Goal: Task Accomplishment & Management: Manage account settings

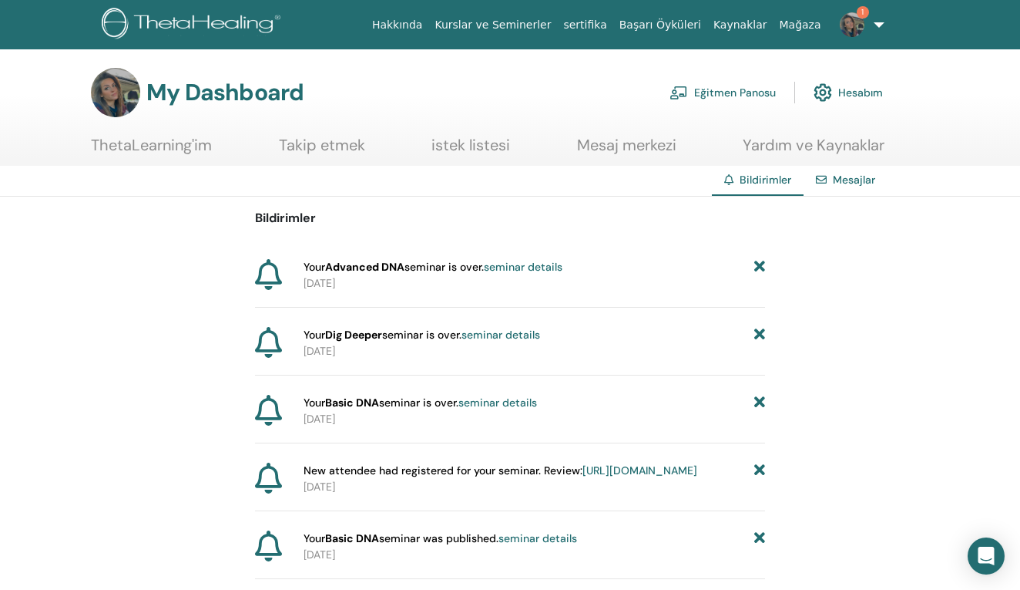
click at [602, 33] on link "sertifika" at bounding box center [584, 25] width 55 height 29
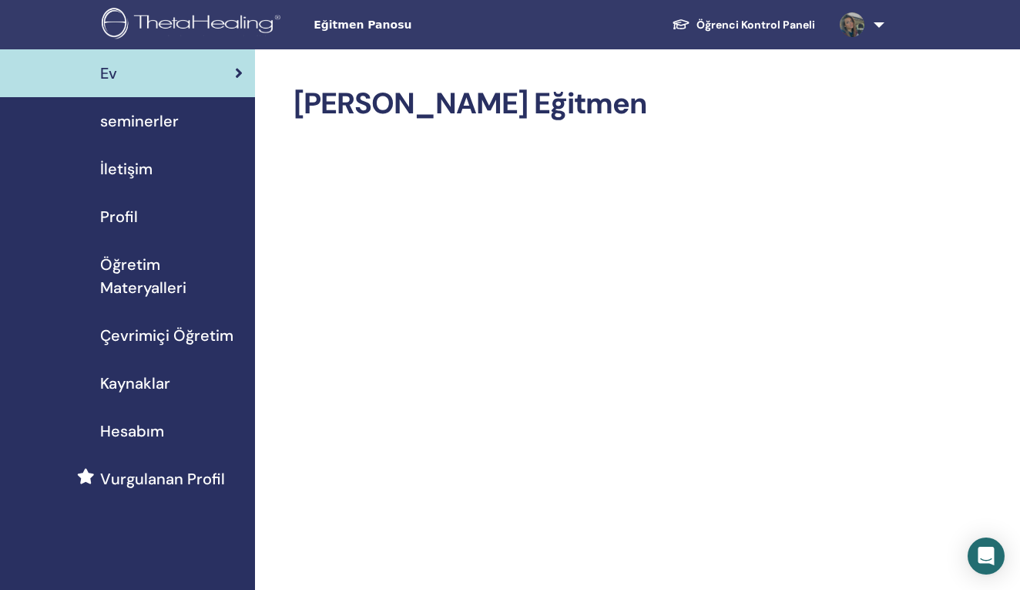
click at [119, 109] on span "seminerler" at bounding box center [139, 120] width 79 height 23
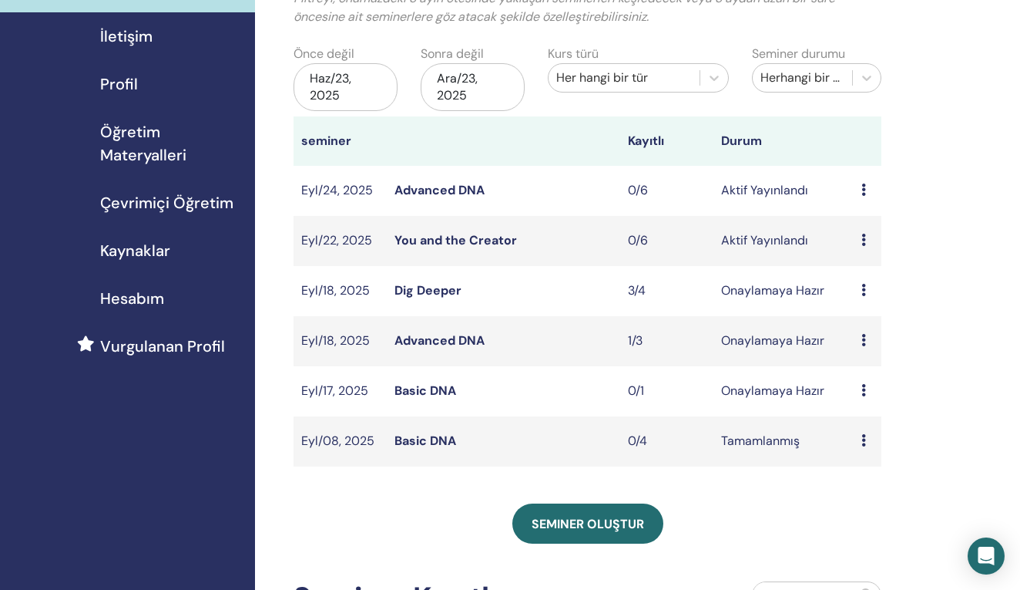
scroll to position [133, 0]
click at [873, 241] on div "Ön izleme Düzenlemek katılımcılar İptal" at bounding box center [868, 239] width 12 height 18
click at [881, 280] on link "Düzenlemek" at bounding box center [883, 277] width 69 height 16
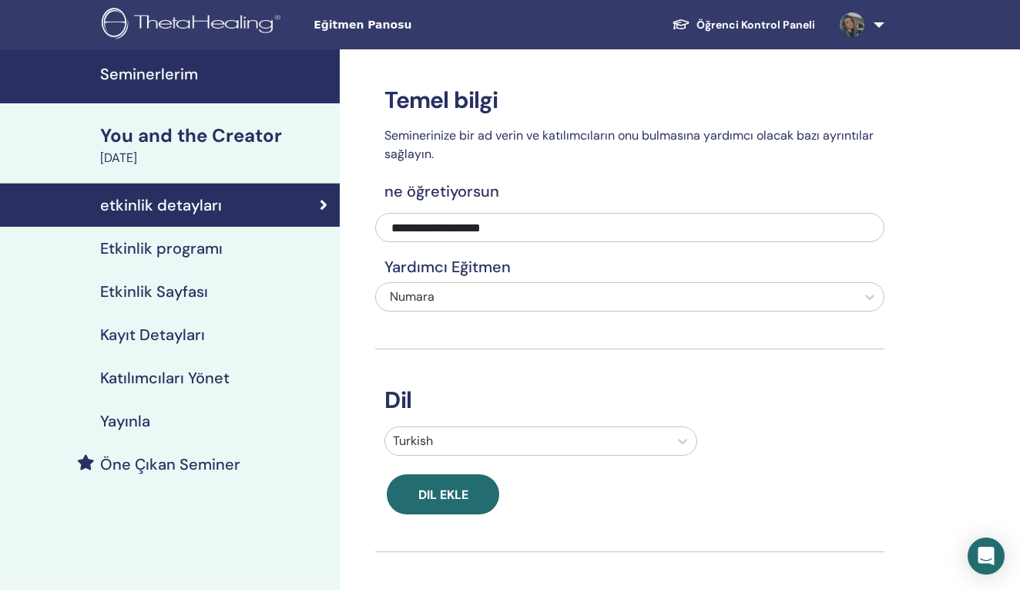
click at [197, 264] on link "Etkinlik programı" at bounding box center [170, 248] width 340 height 43
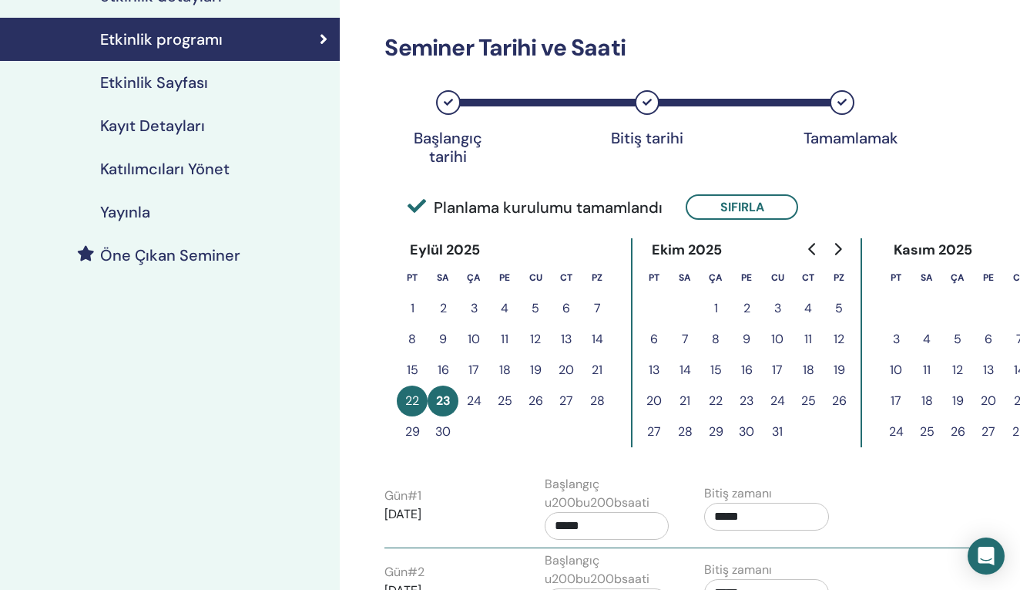
scroll to position [139, 0]
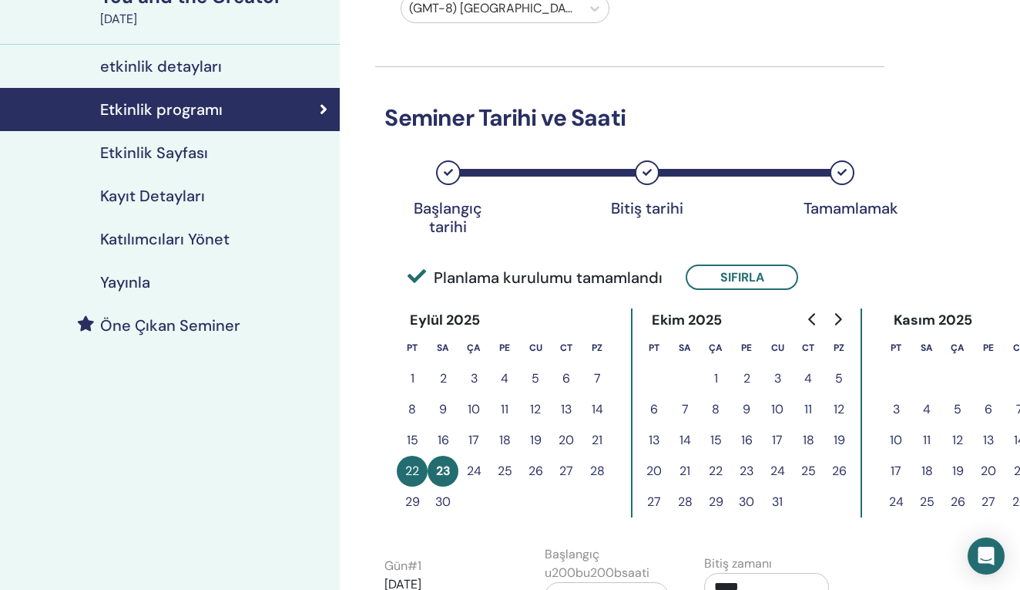
click at [140, 158] on h4 "Etkinlik Sayfası" at bounding box center [154, 152] width 108 height 18
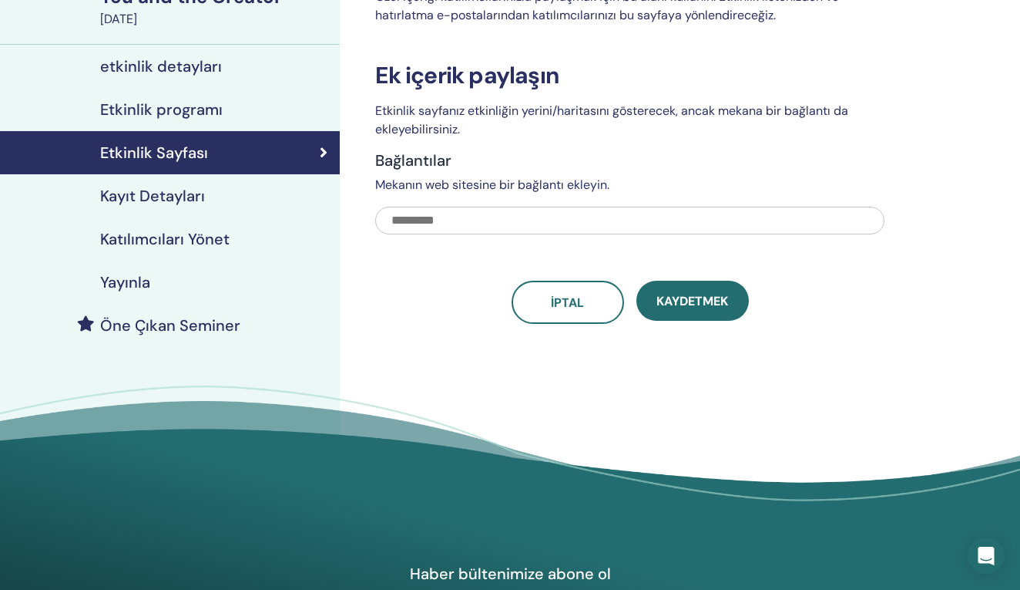
click at [186, 182] on link "Kayıt Detayları" at bounding box center [170, 195] width 340 height 43
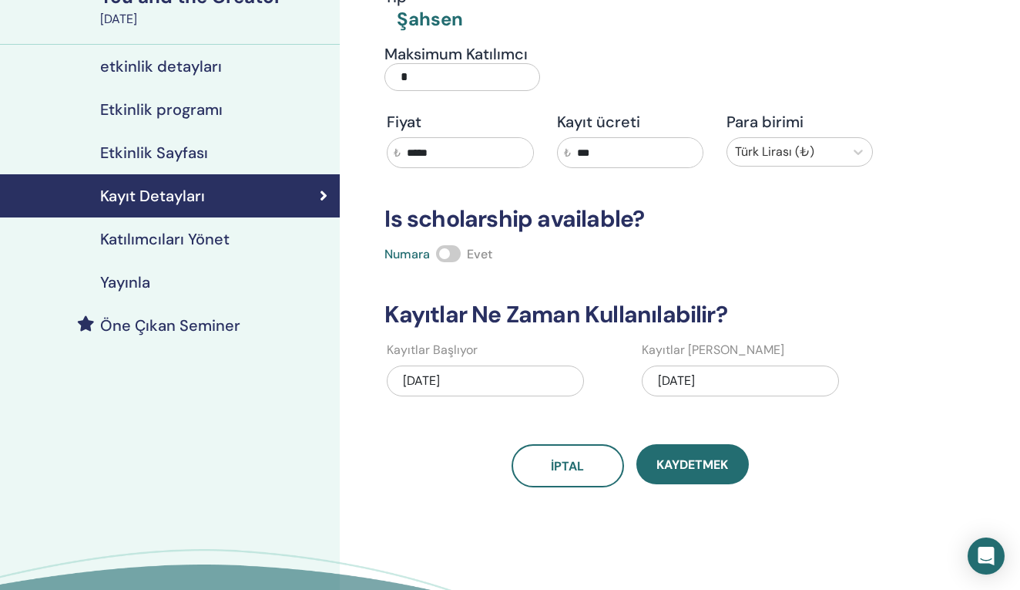
click at [735, 387] on div "09/23/2025" at bounding box center [740, 380] width 197 height 31
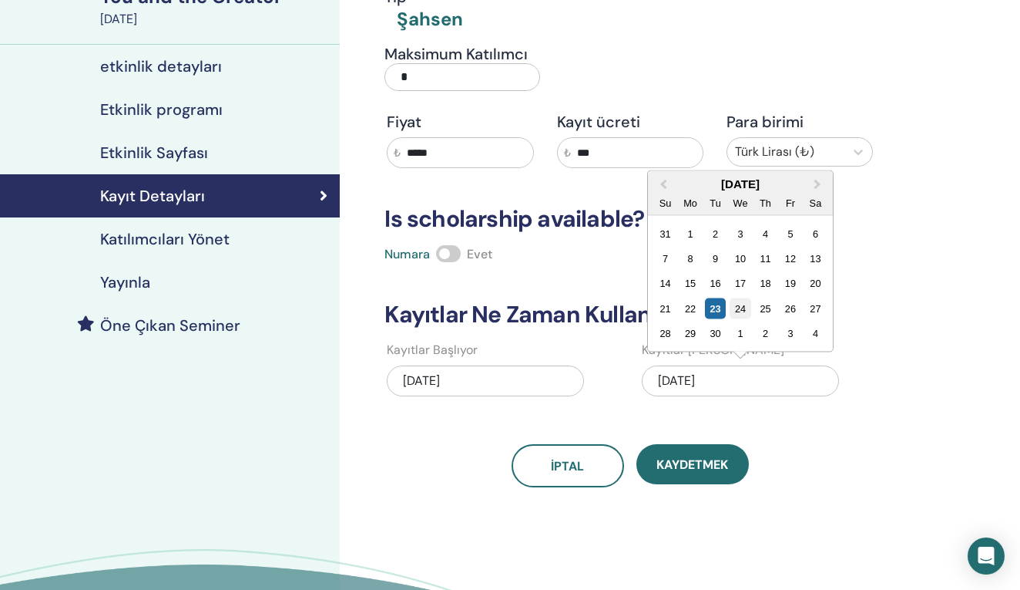
click at [735, 317] on div "24" at bounding box center [740, 308] width 21 height 21
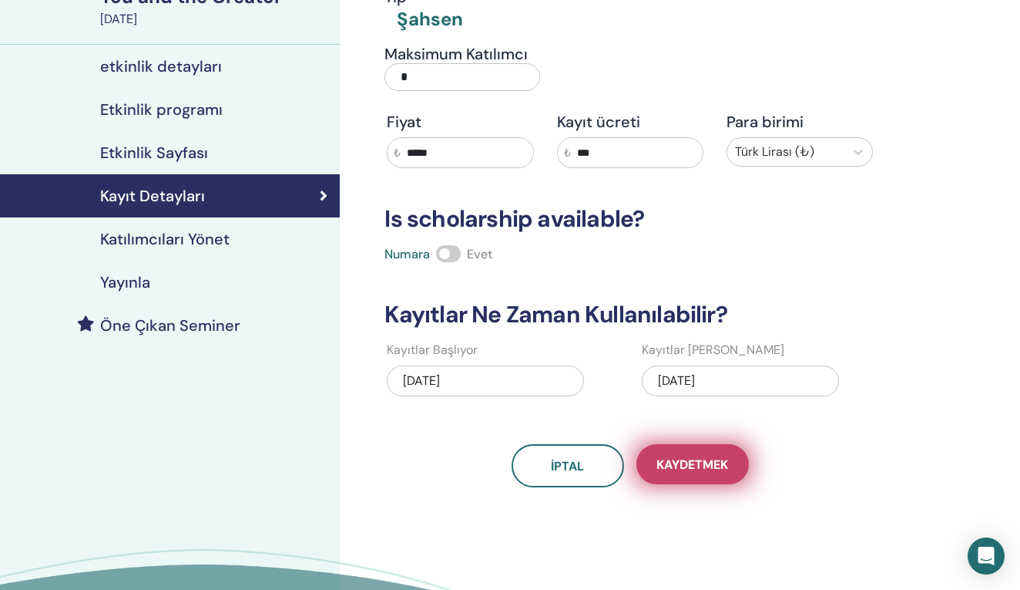
click at [701, 447] on button "Kaydetmek" at bounding box center [693, 464] width 113 height 40
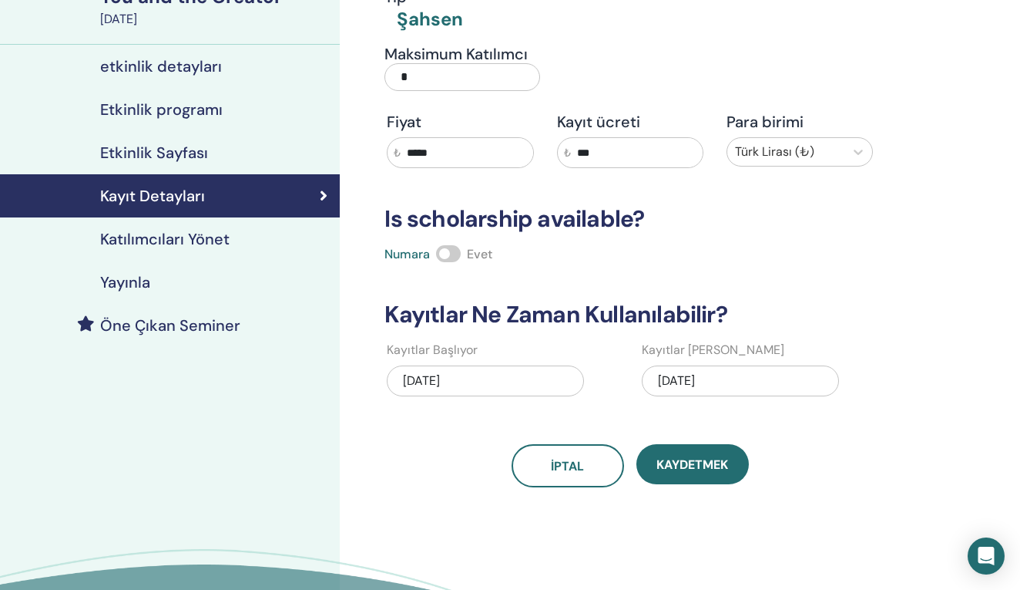
click at [203, 153] on h4 "Etkinlik Sayfası" at bounding box center [154, 152] width 108 height 18
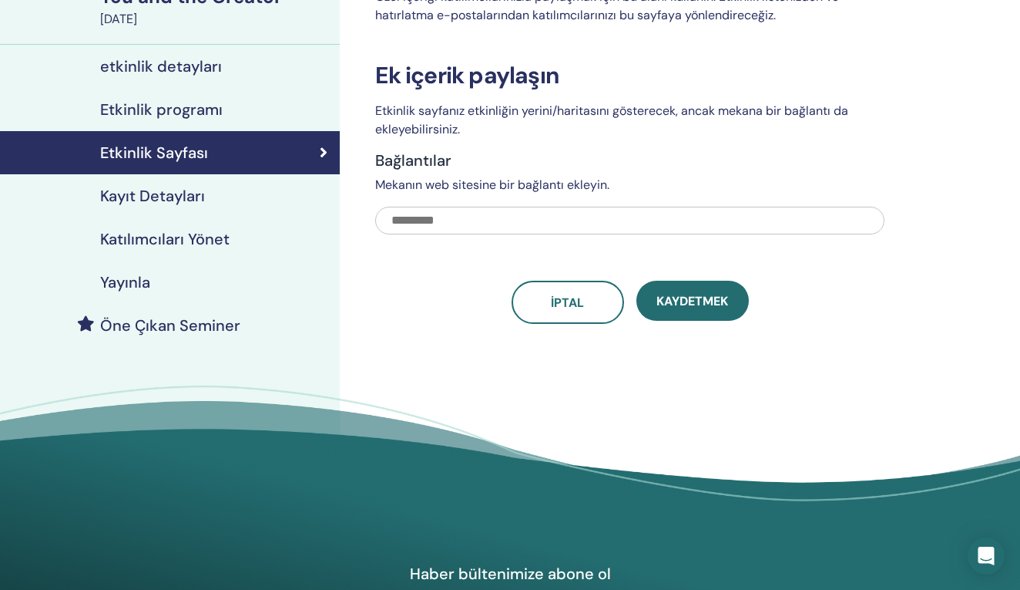
click at [202, 110] on h4 "Etkinlik programı" at bounding box center [161, 109] width 123 height 18
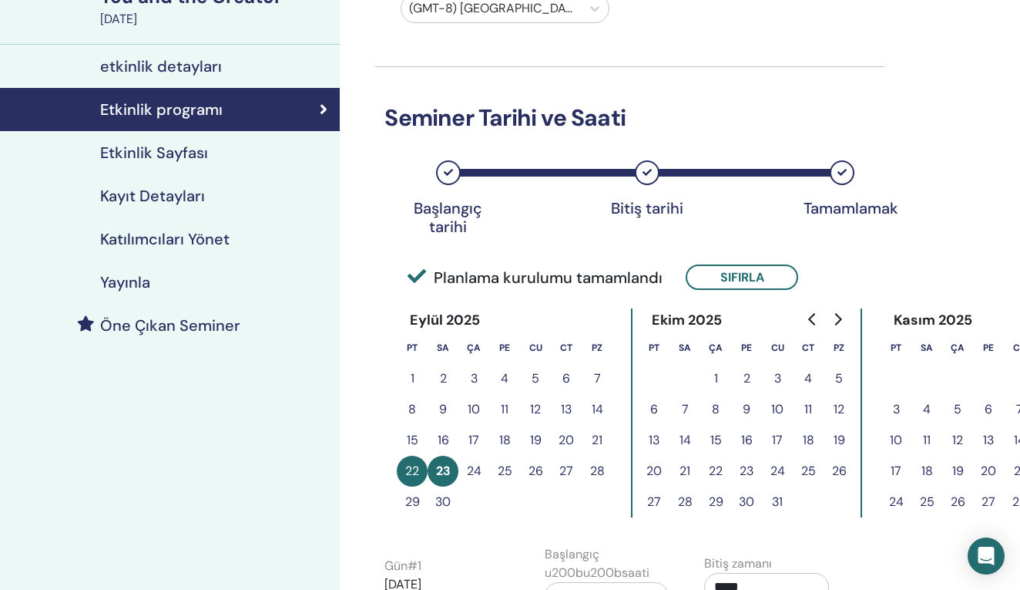
click at [251, 227] on link "Katılımcıları Yönet" at bounding box center [170, 238] width 340 height 43
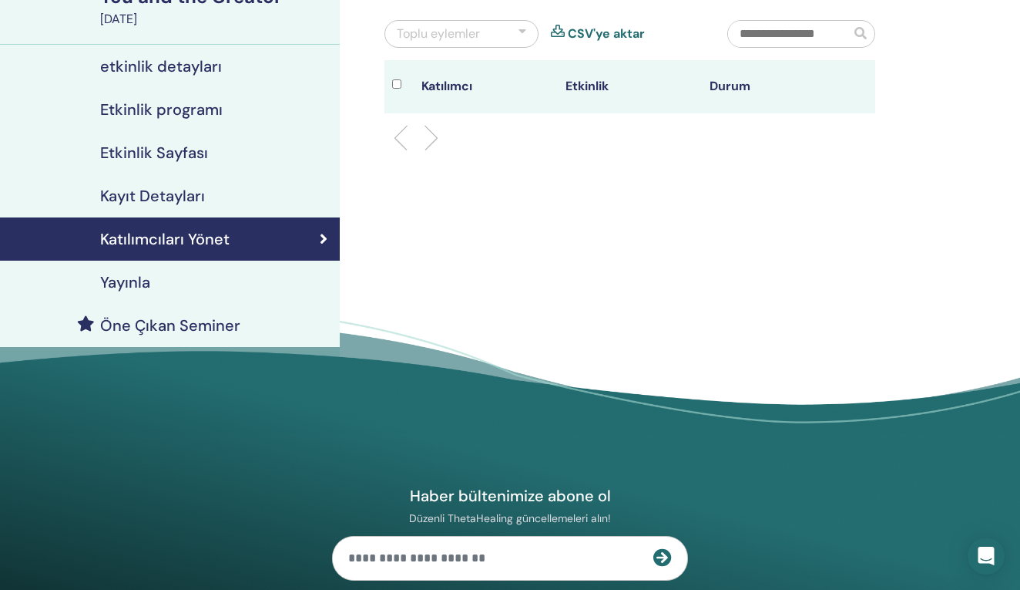
click at [188, 284] on div "Yayınla" at bounding box center [169, 282] width 315 height 18
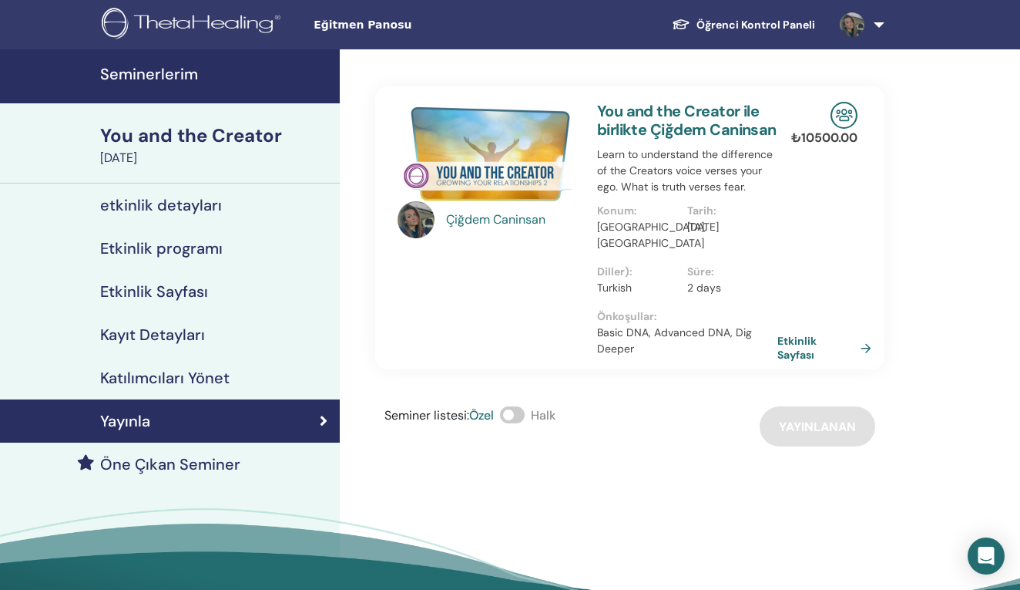
click at [18, 49] on link "Seminerlerim" at bounding box center [170, 76] width 340 height 54
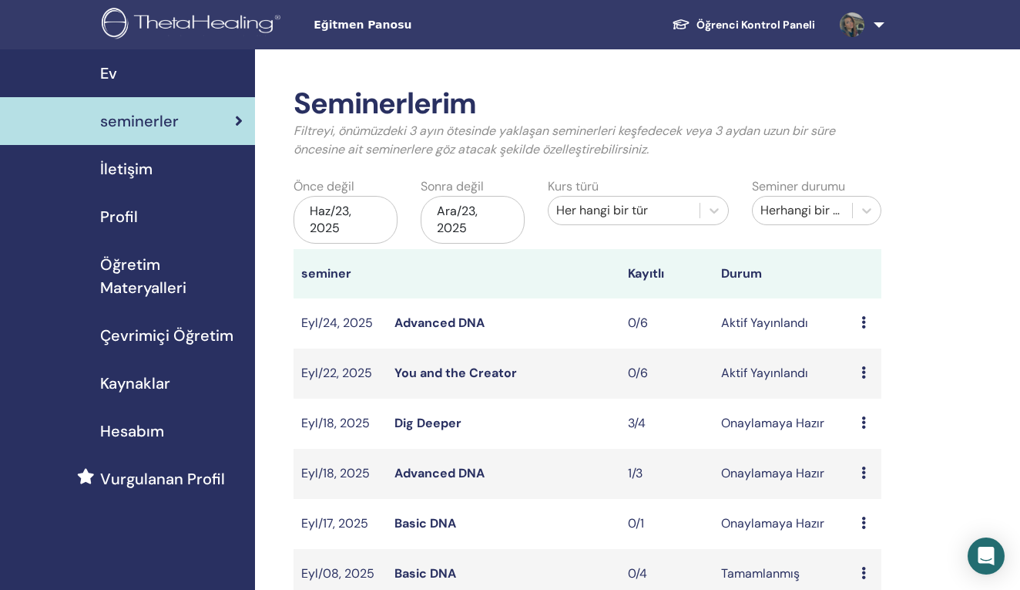
click at [193, 13] on img at bounding box center [194, 25] width 184 height 35
